Goal: Use online tool/utility: Utilize a website feature to perform a specific function

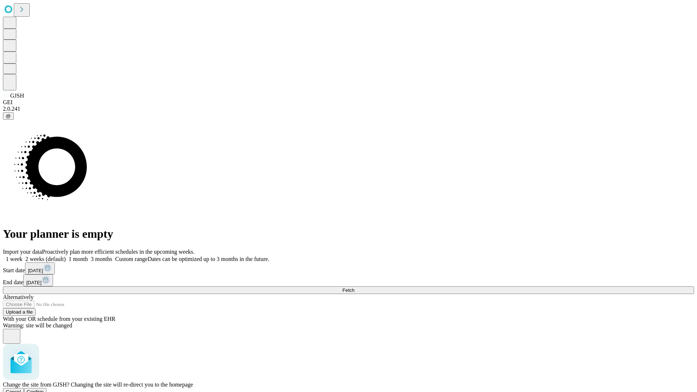
click at [44, 389] on span "Confirm" at bounding box center [35, 391] width 17 height 5
click at [66, 256] on label "2 weeks (default)" at bounding box center [44, 259] width 43 height 6
click at [354, 287] on span "Fetch" at bounding box center [348, 289] width 12 height 5
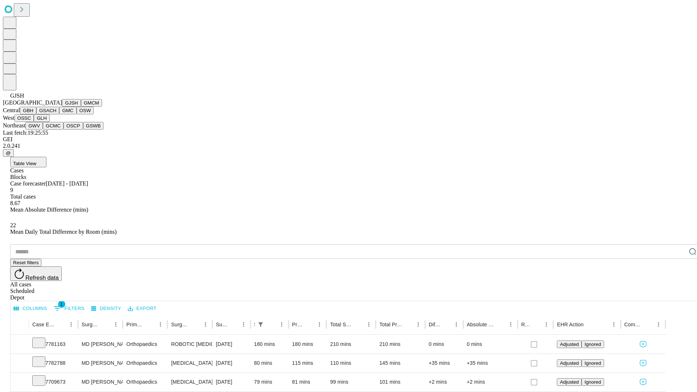
click at [81, 107] on button "GMCM" at bounding box center [91, 103] width 21 height 8
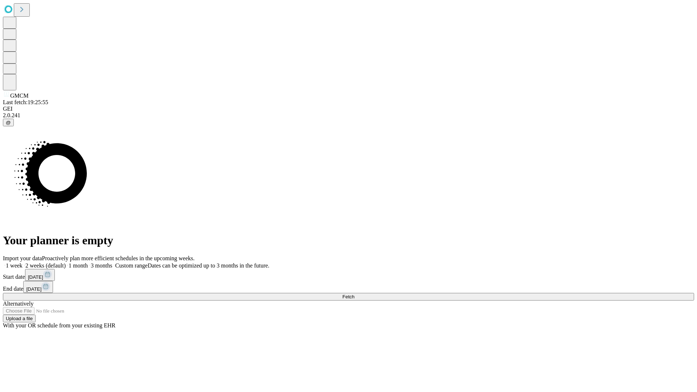
click at [66, 262] on label "2 weeks (default)" at bounding box center [44, 265] width 43 height 6
click at [354, 294] on span "Fetch" at bounding box center [348, 296] width 12 height 5
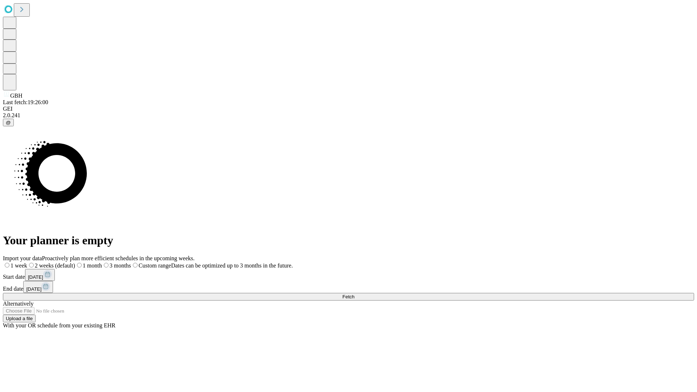
click at [75, 262] on label "2 weeks (default)" at bounding box center [51, 265] width 48 height 6
click at [354, 294] on span "Fetch" at bounding box center [348, 296] width 12 height 5
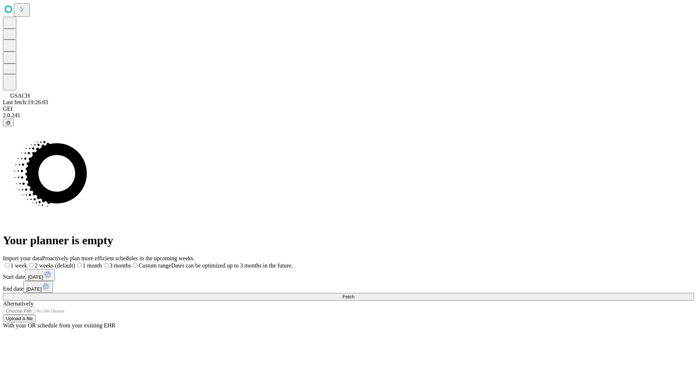
click at [75, 262] on label "2 weeks (default)" at bounding box center [51, 265] width 48 height 6
click at [354, 294] on span "Fetch" at bounding box center [348, 296] width 12 height 5
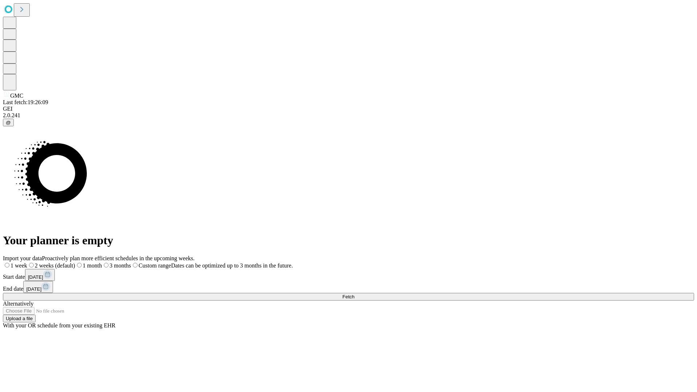
click at [75, 262] on label "2 weeks (default)" at bounding box center [51, 265] width 48 height 6
click at [354, 294] on span "Fetch" at bounding box center [348, 296] width 12 height 5
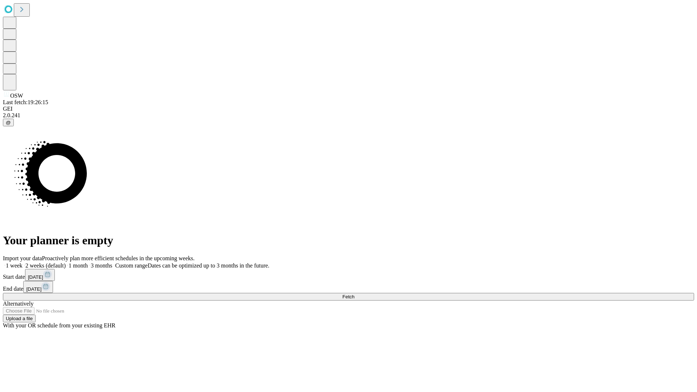
click at [354, 294] on span "Fetch" at bounding box center [348, 296] width 12 height 5
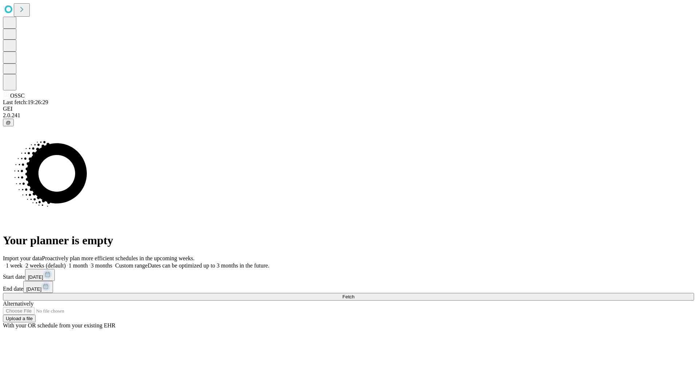
click at [66, 262] on label "2 weeks (default)" at bounding box center [44, 265] width 43 height 6
click at [354, 294] on span "Fetch" at bounding box center [348, 296] width 12 height 5
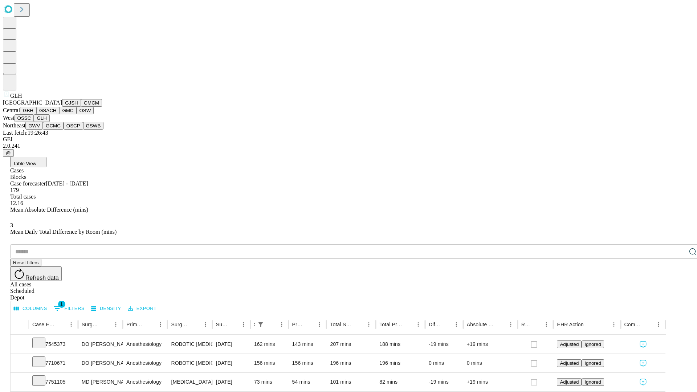
click at [43, 130] on button "GWV" at bounding box center [33, 126] width 17 height 8
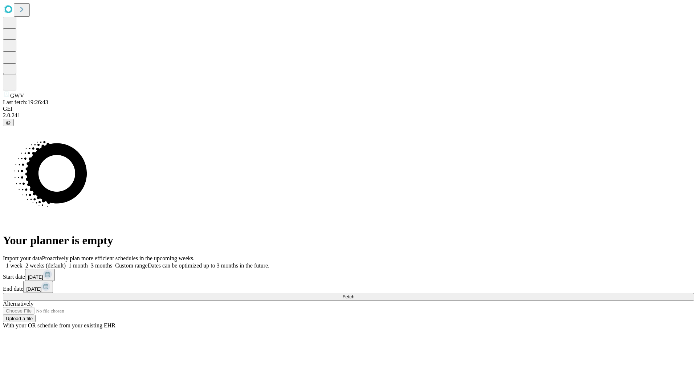
click at [66, 262] on label "2 weeks (default)" at bounding box center [44, 265] width 43 height 6
click at [354, 294] on span "Fetch" at bounding box center [348, 296] width 12 height 5
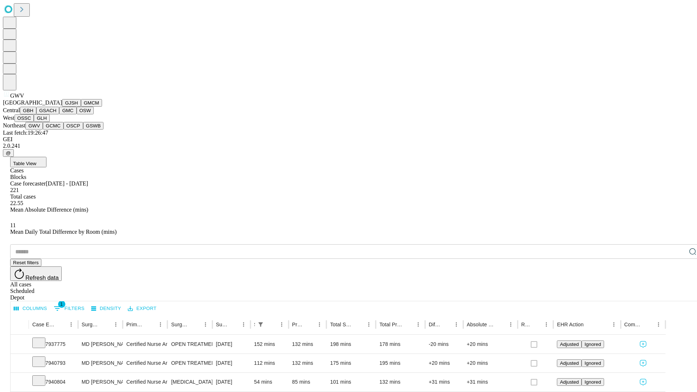
click at [56, 130] on button "GCMC" at bounding box center [53, 126] width 21 height 8
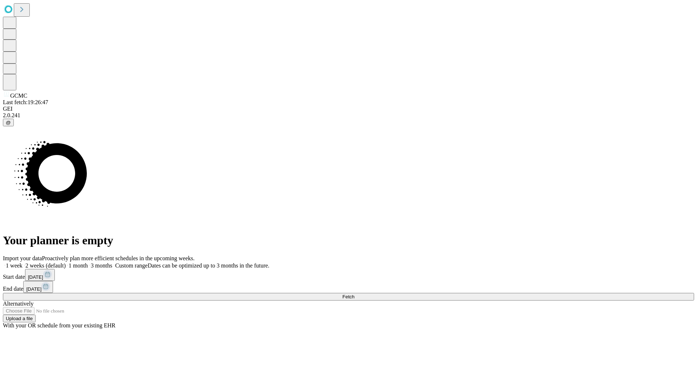
click at [354, 294] on span "Fetch" at bounding box center [348, 296] width 12 height 5
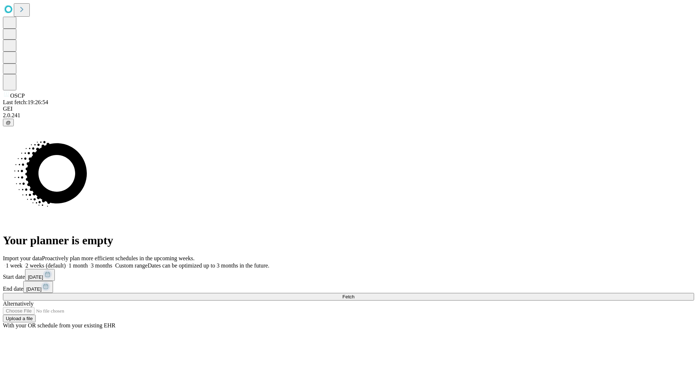
click at [66, 262] on label "2 weeks (default)" at bounding box center [44, 265] width 43 height 6
click at [354, 294] on span "Fetch" at bounding box center [348, 296] width 12 height 5
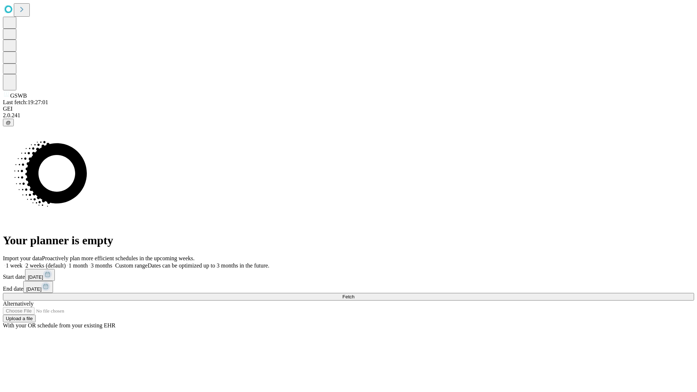
click at [66, 262] on label "2 weeks (default)" at bounding box center [44, 265] width 43 height 6
click at [354, 294] on span "Fetch" at bounding box center [348, 296] width 12 height 5
